Goal: Transaction & Acquisition: Purchase product/service

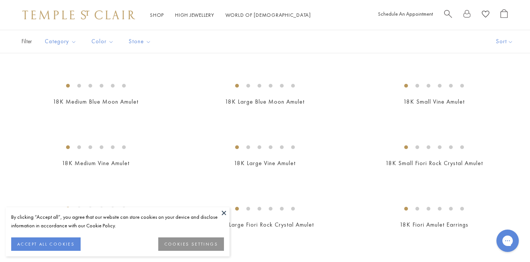
scroll to position [210, 0]
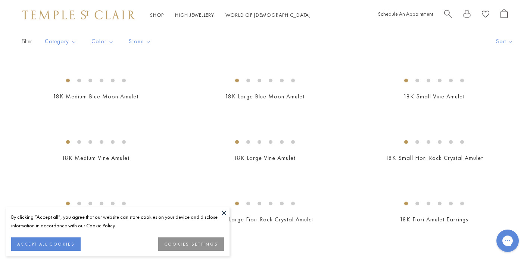
click at [224, 212] on button at bounding box center [223, 212] width 11 height 11
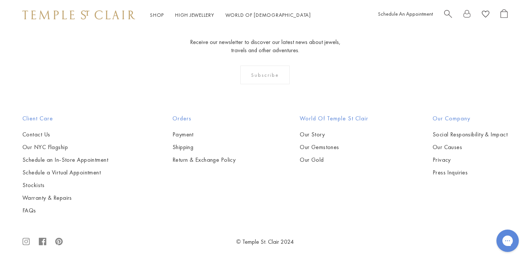
scroll to position [1398, 0]
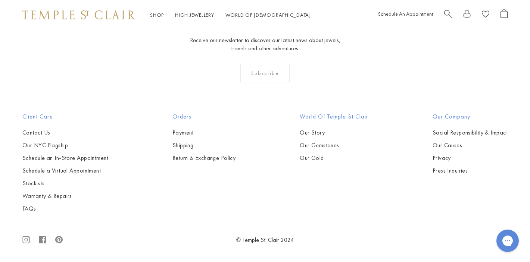
click at [0, 0] on img at bounding box center [0, 0] width 0 height 0
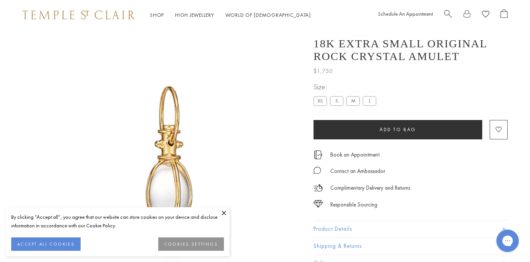
scroll to position [30, 0]
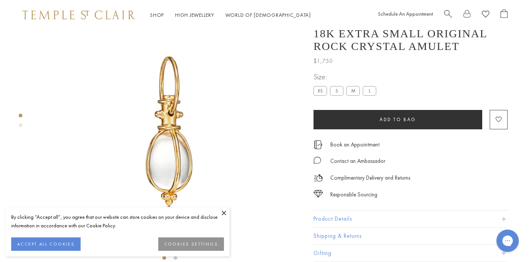
click at [225, 211] on button at bounding box center [223, 212] width 11 height 11
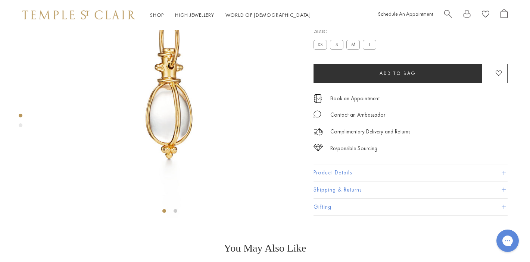
scroll to position [0, 0]
